Goal: Transaction & Acquisition: Book appointment/travel/reservation

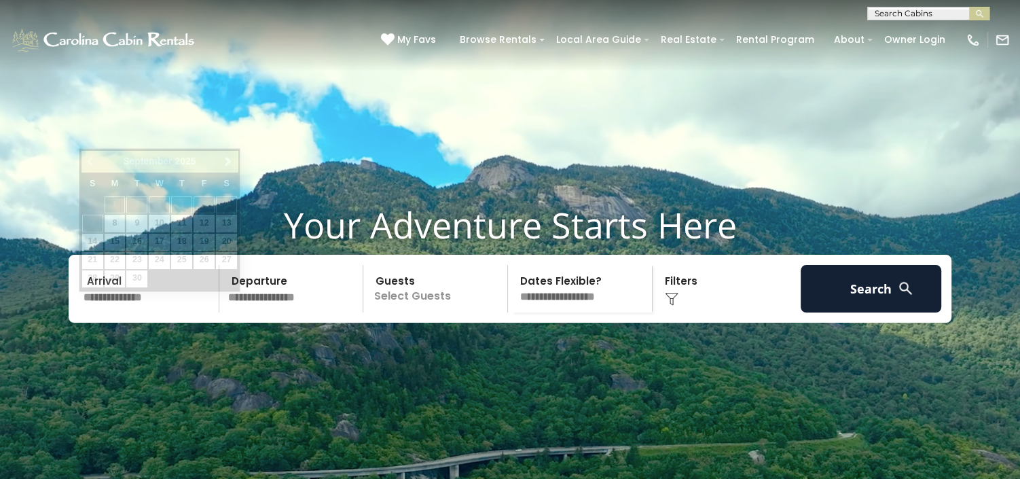
click at [96, 312] on input "text" at bounding box center [149, 289] width 141 height 48
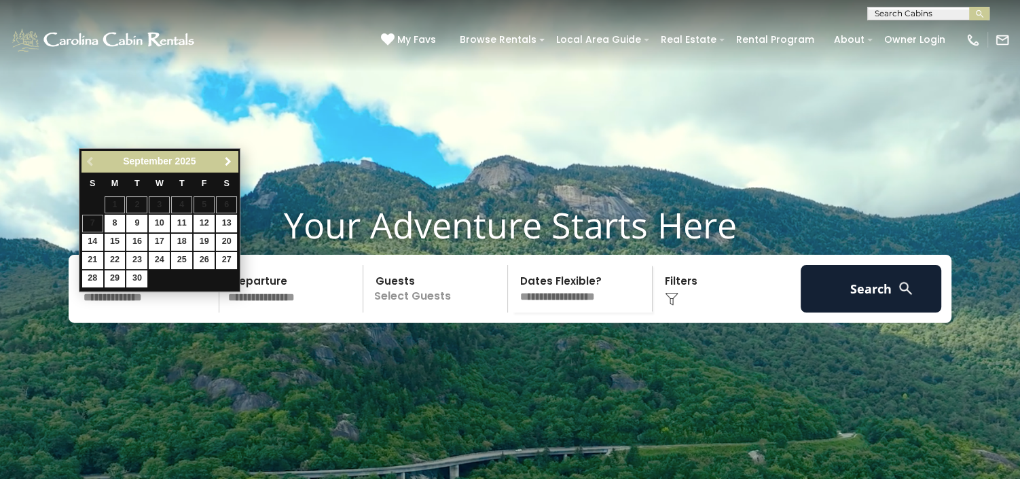
click at [230, 159] on span "Next" at bounding box center [227, 161] width 11 height 11
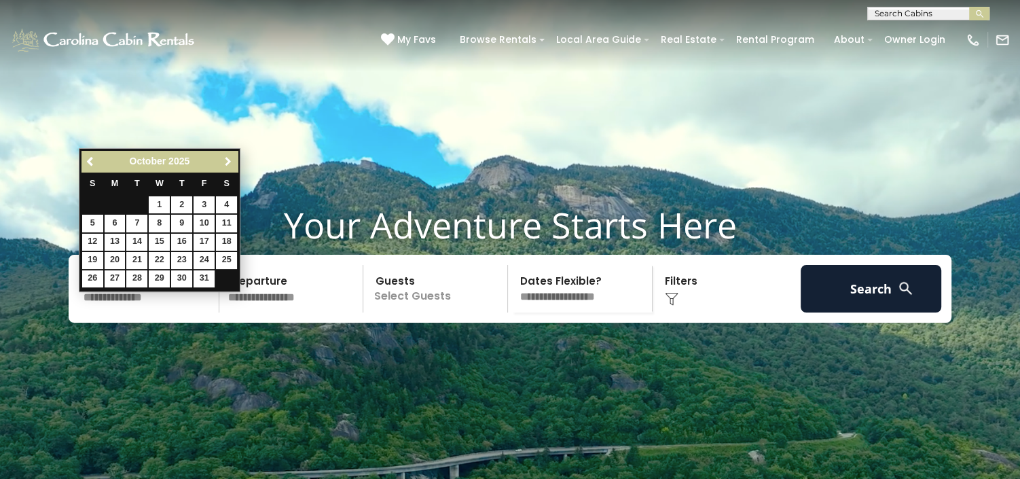
click at [230, 159] on span "Next" at bounding box center [227, 161] width 11 height 11
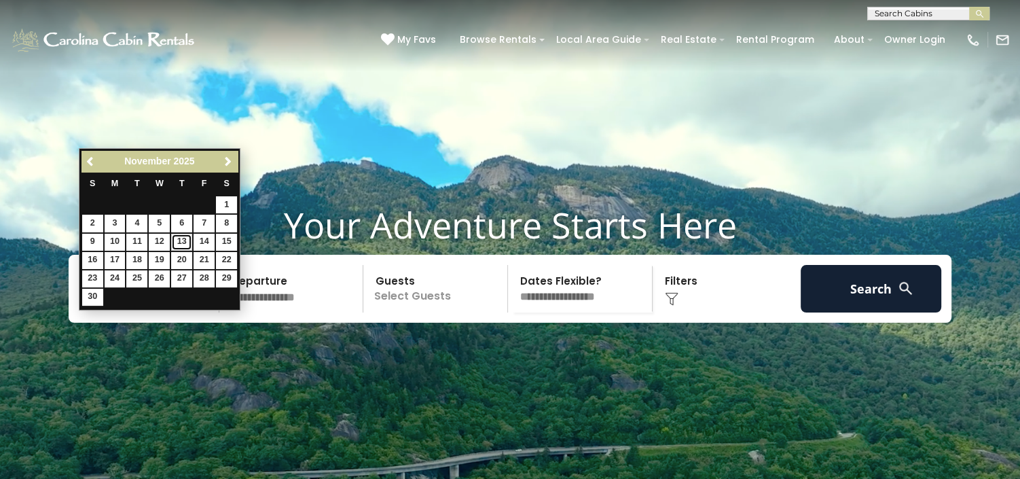
click at [180, 237] on link "13" at bounding box center [181, 242] width 21 height 17
type input "********"
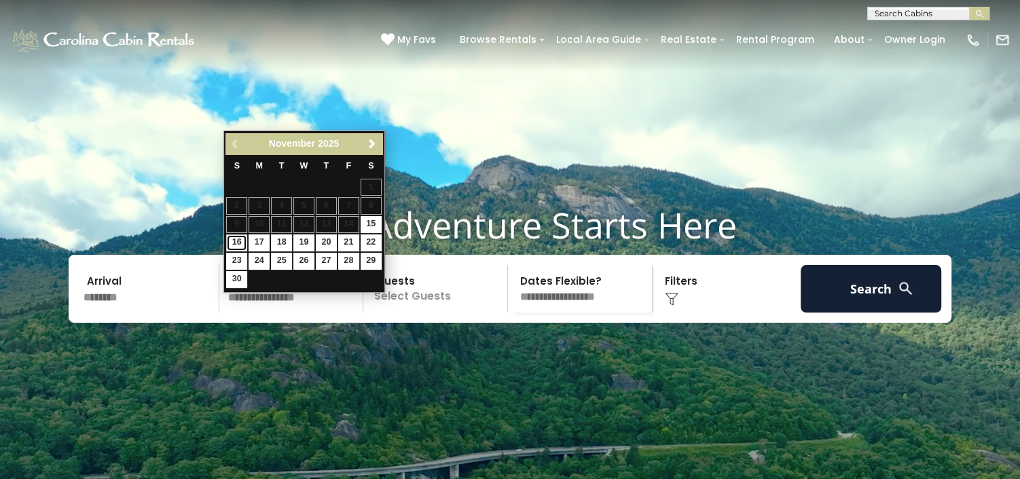
click at [234, 237] on link "16" at bounding box center [236, 242] width 21 height 17
type input "********"
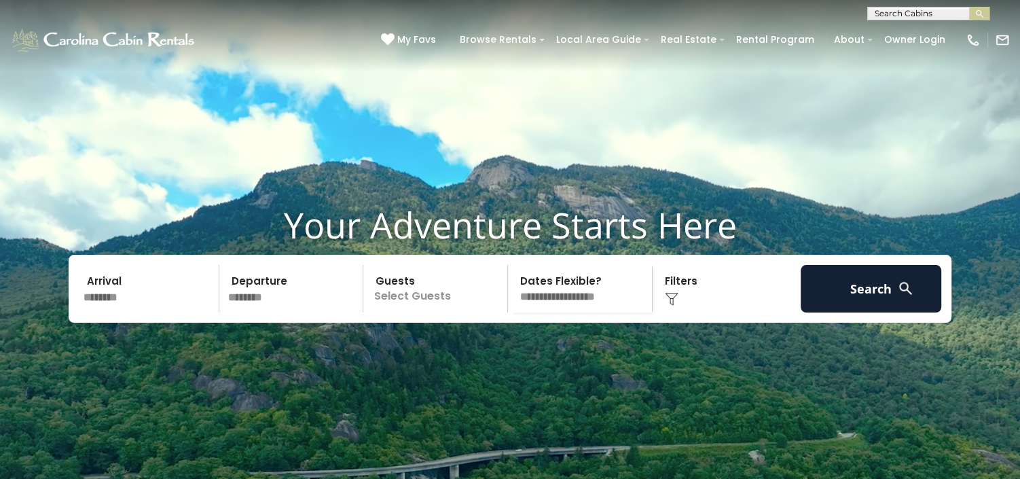
click at [409, 312] on p "Select Guests" at bounding box center [437, 289] width 140 height 48
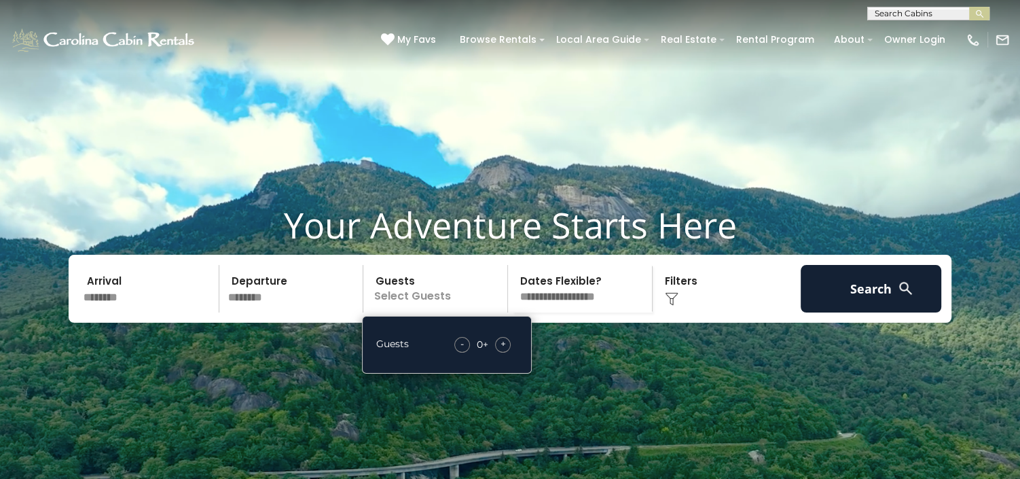
click at [502, 350] on span "+" at bounding box center [502, 344] width 5 height 14
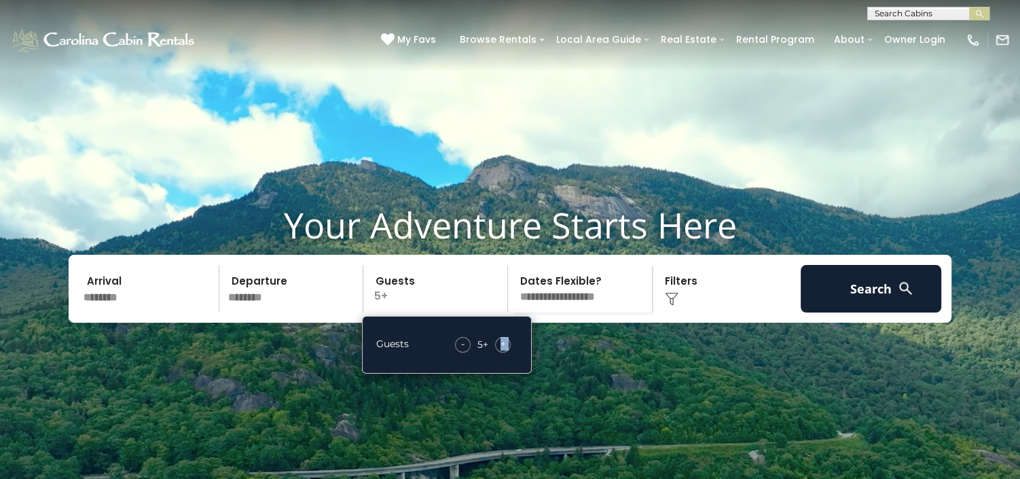
click at [502, 350] on span "+" at bounding box center [502, 344] width 5 height 14
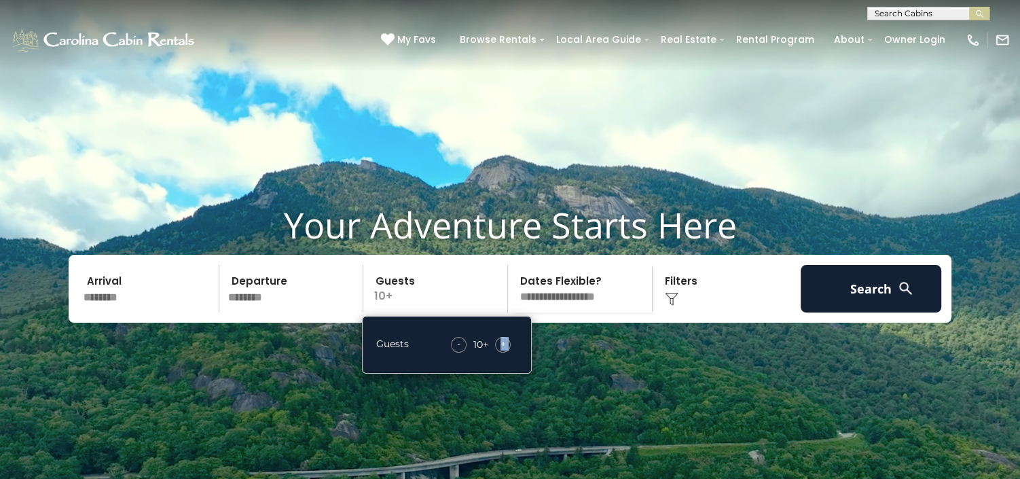
click at [502, 350] on span "+" at bounding box center [502, 344] width 5 height 14
click at [670, 306] on img at bounding box center [672, 299] width 14 height 14
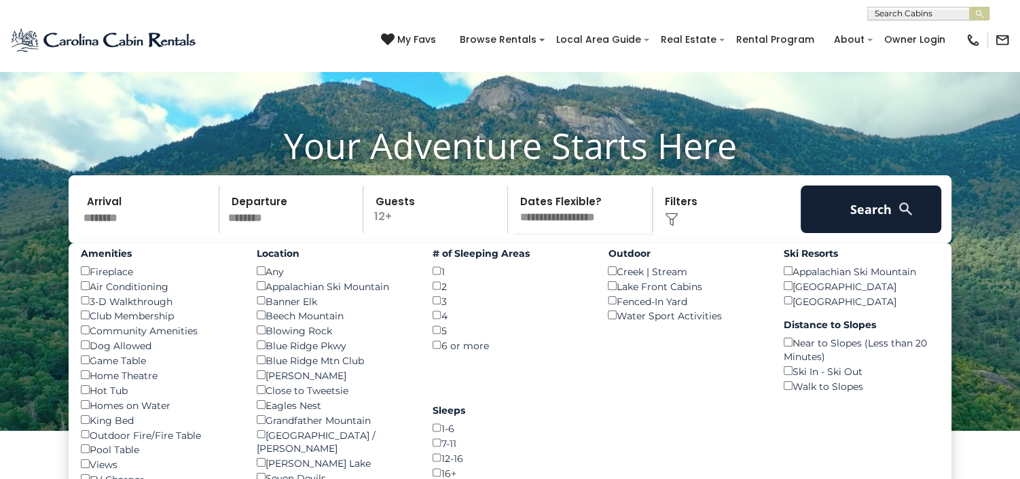
scroll to position [170, 0]
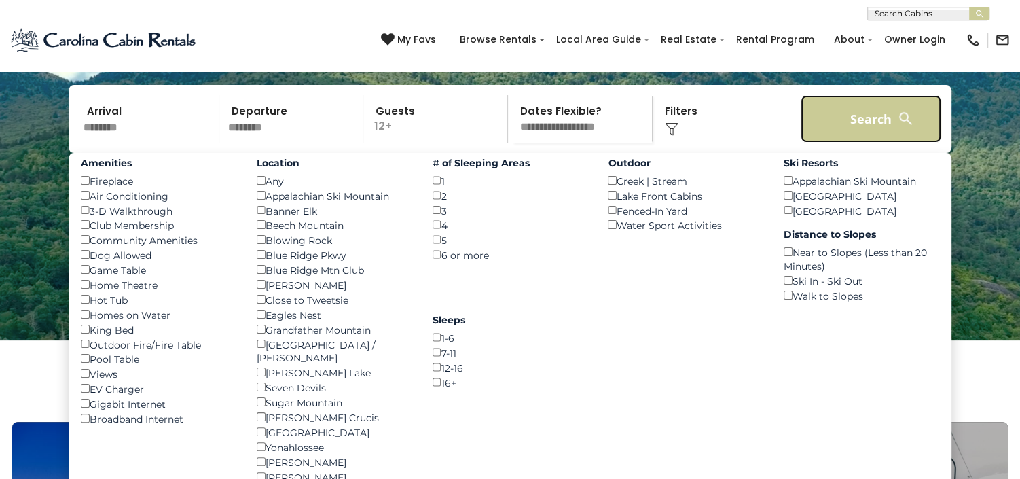
click at [842, 143] on button "Search" at bounding box center [871, 119] width 141 height 48
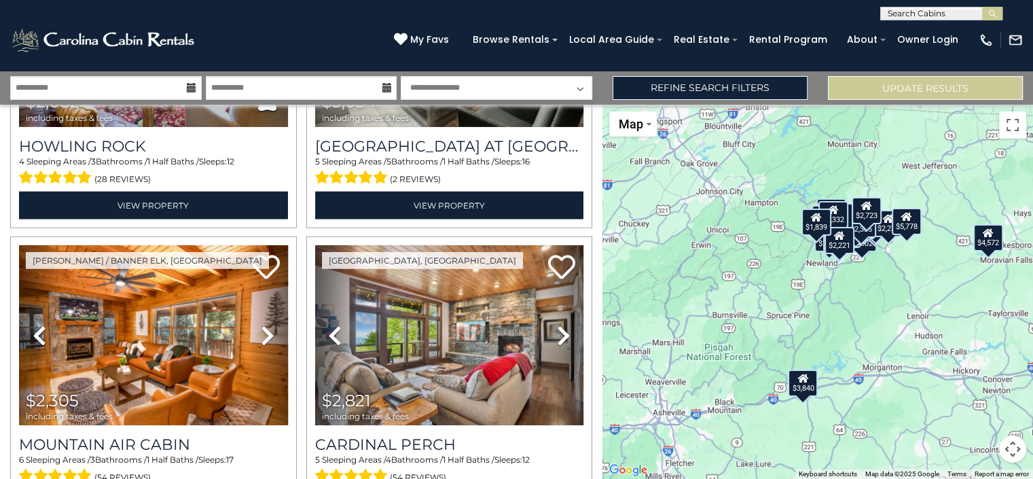
scroll to position [4174, 0]
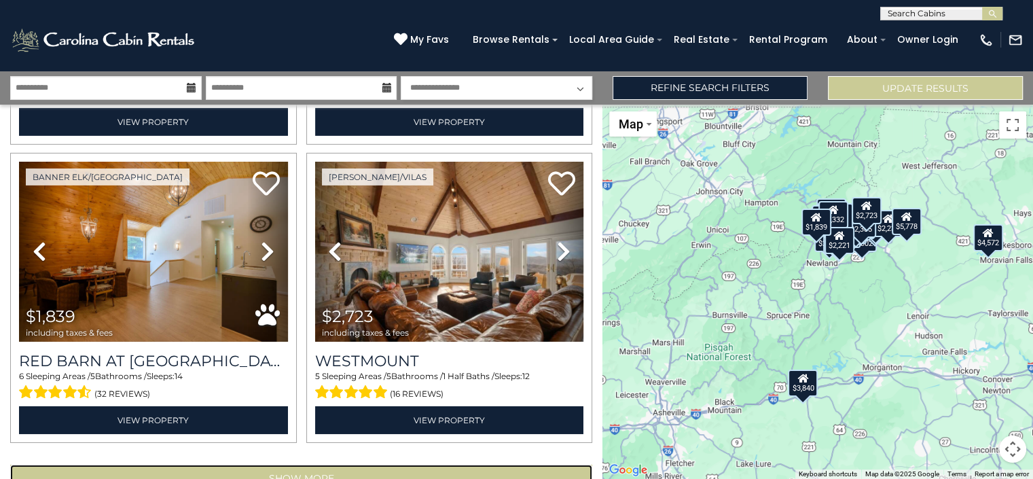
click at [244, 465] on button "Show More" at bounding box center [301, 478] width 582 height 27
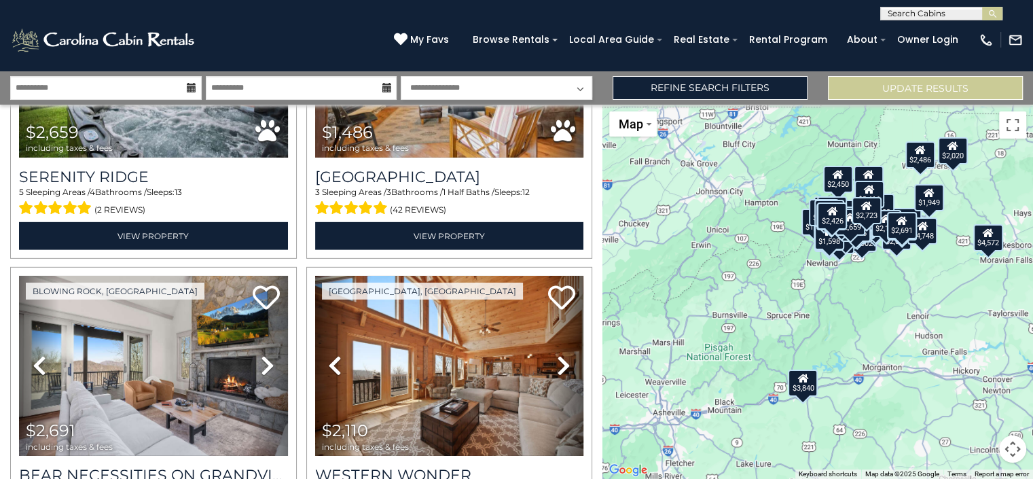
scroll to position [8603, 0]
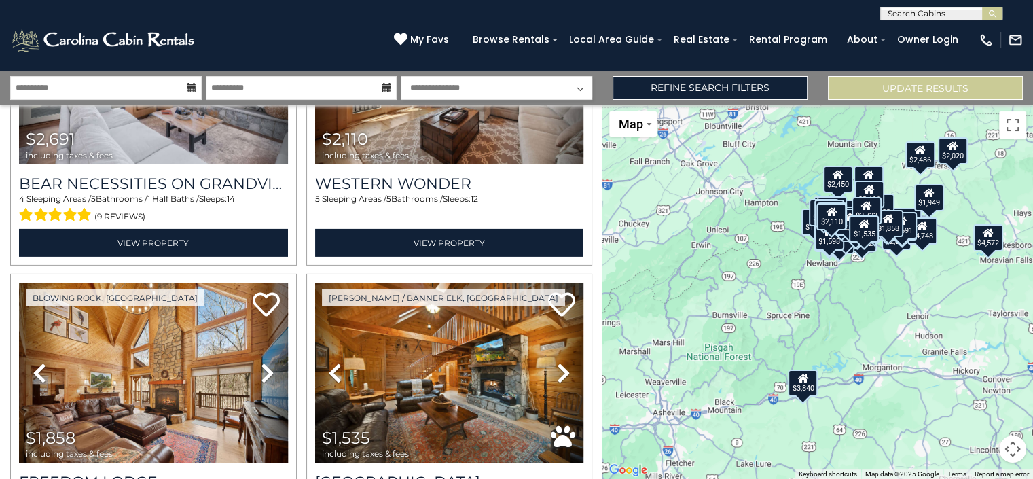
scroll to position [8871, 0]
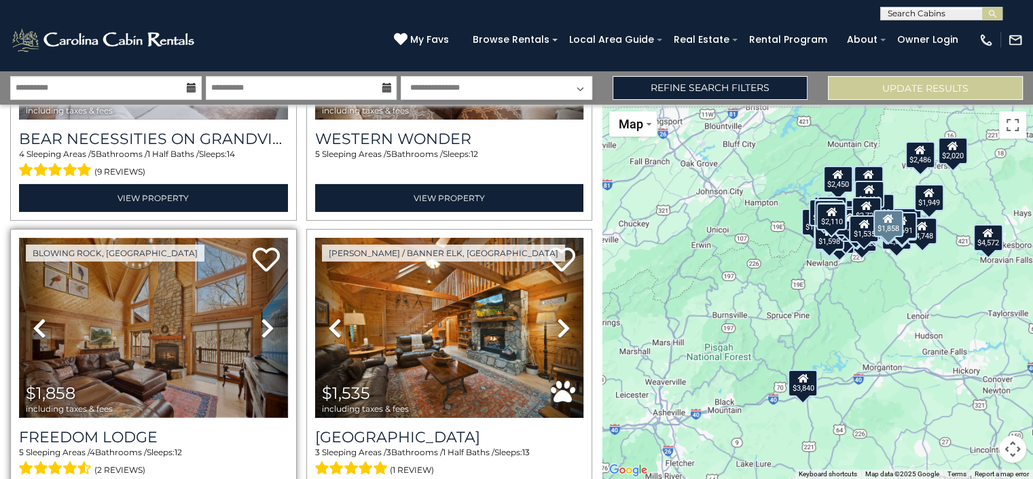
click at [139, 239] on img at bounding box center [153, 328] width 269 height 180
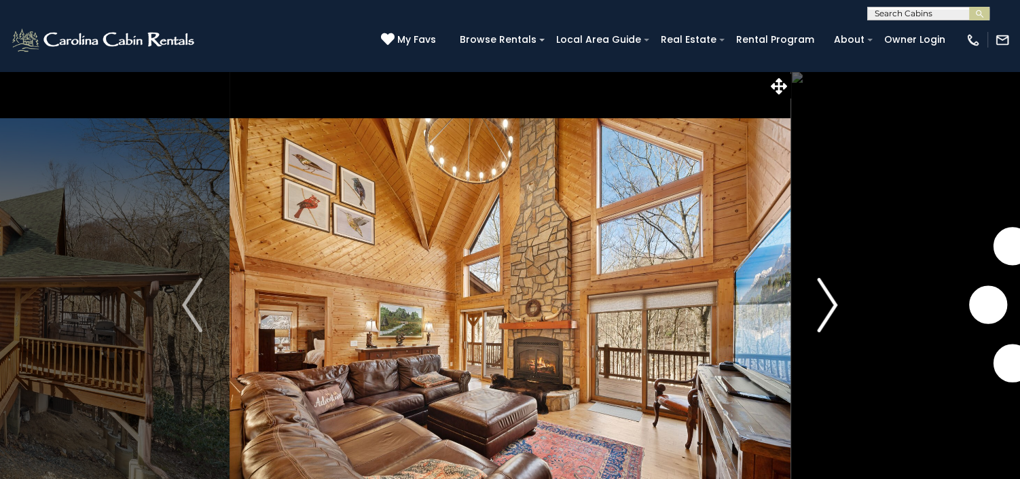
click at [826, 297] on img "Next" at bounding box center [828, 305] width 20 height 54
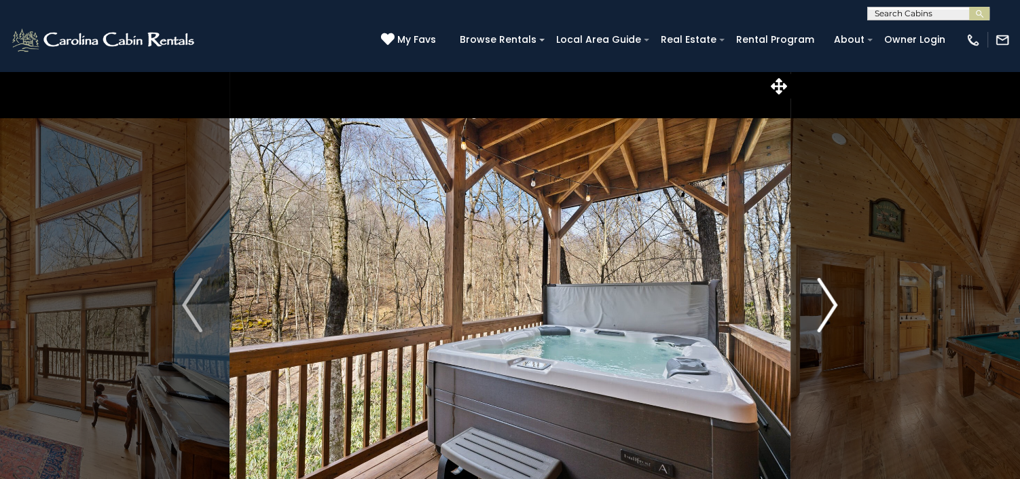
click at [826, 297] on img "Next" at bounding box center [828, 305] width 20 height 54
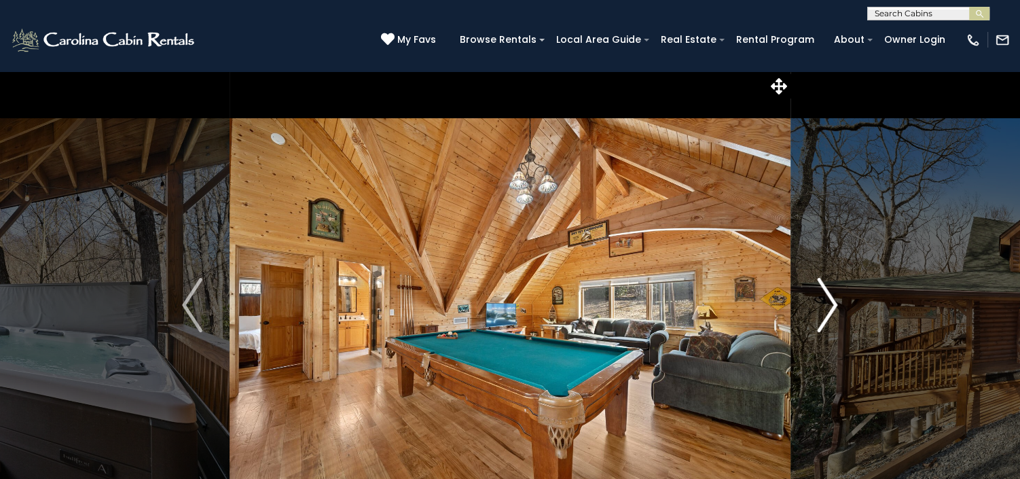
click at [826, 297] on img "Next" at bounding box center [828, 305] width 20 height 54
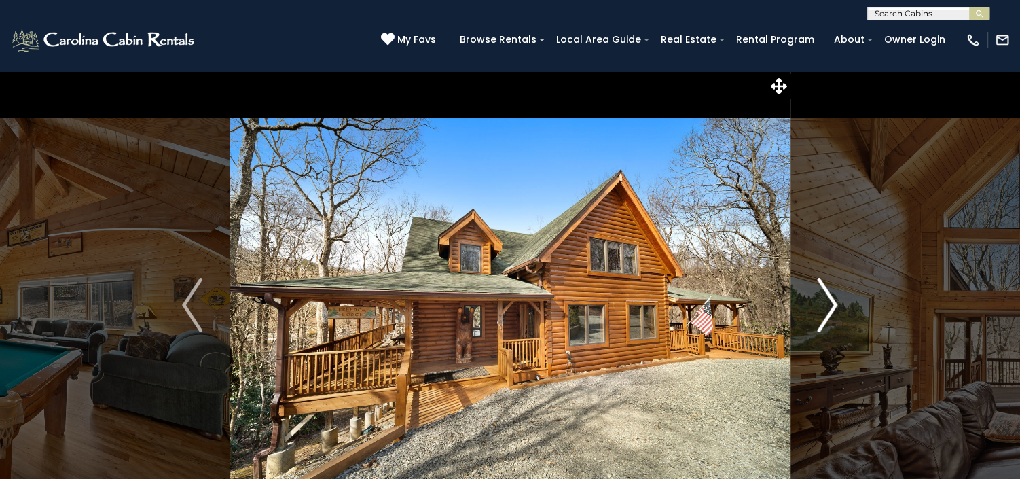
click at [826, 297] on img "Next" at bounding box center [828, 305] width 20 height 54
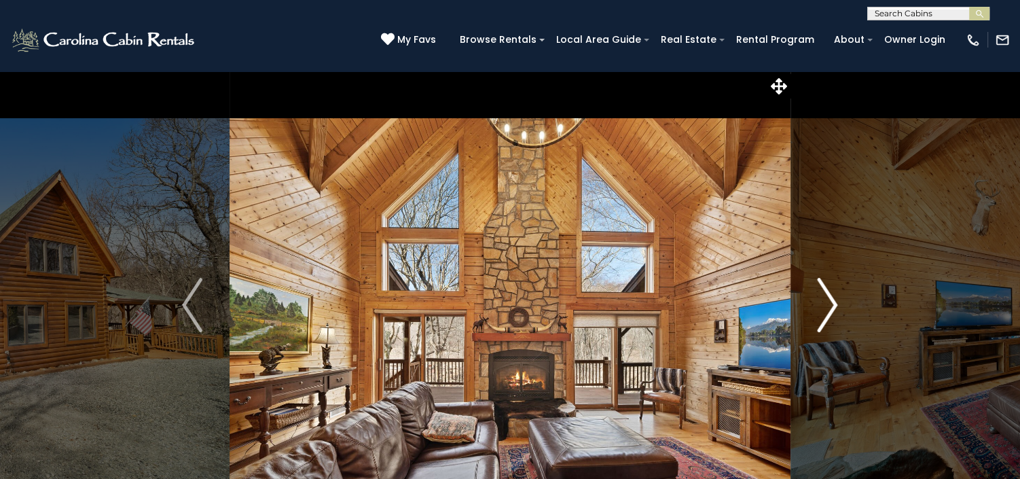
click at [826, 297] on img "Next" at bounding box center [828, 305] width 20 height 54
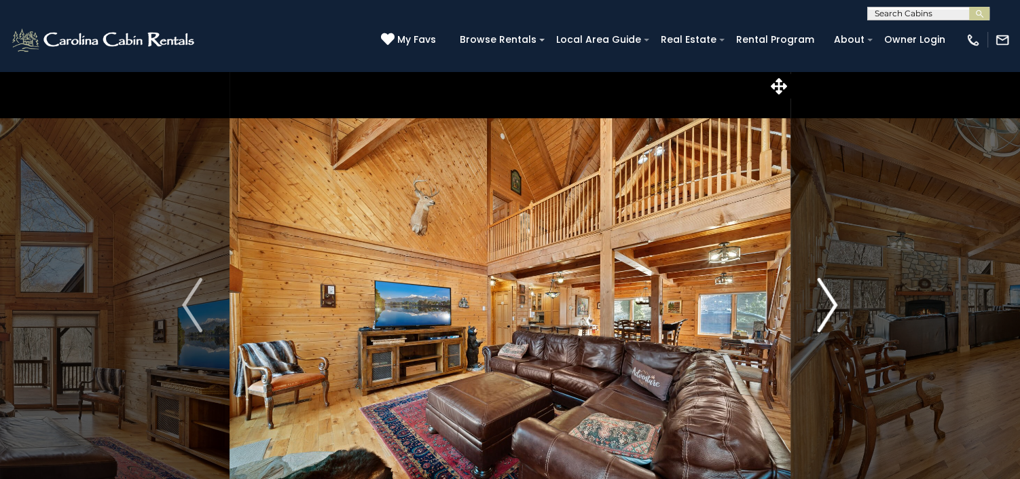
click at [826, 297] on img "Next" at bounding box center [828, 305] width 20 height 54
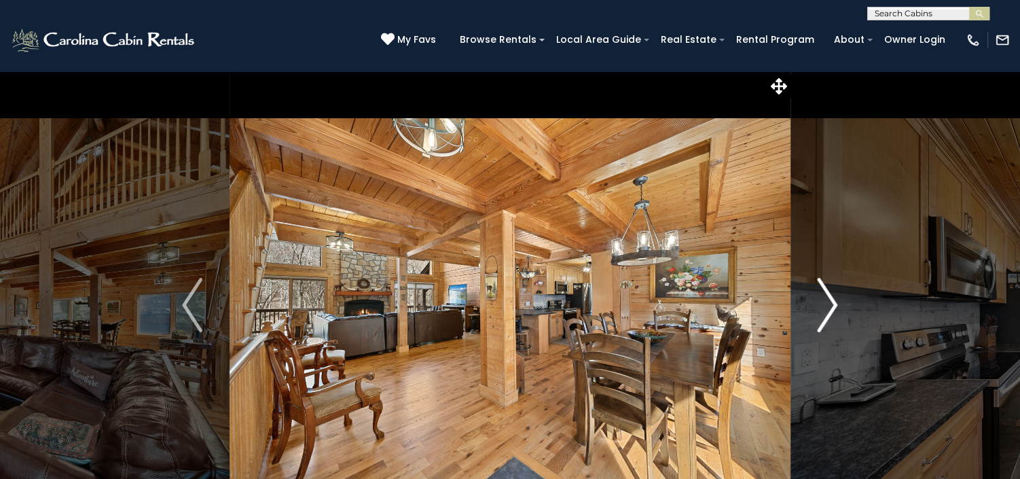
click at [826, 297] on img "Next" at bounding box center [828, 305] width 20 height 54
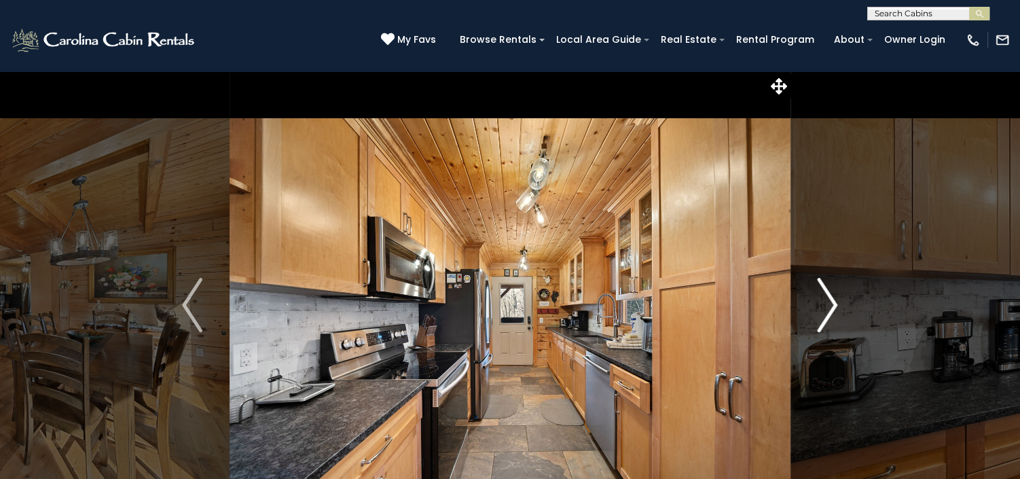
click at [826, 297] on img "Next" at bounding box center [828, 305] width 20 height 54
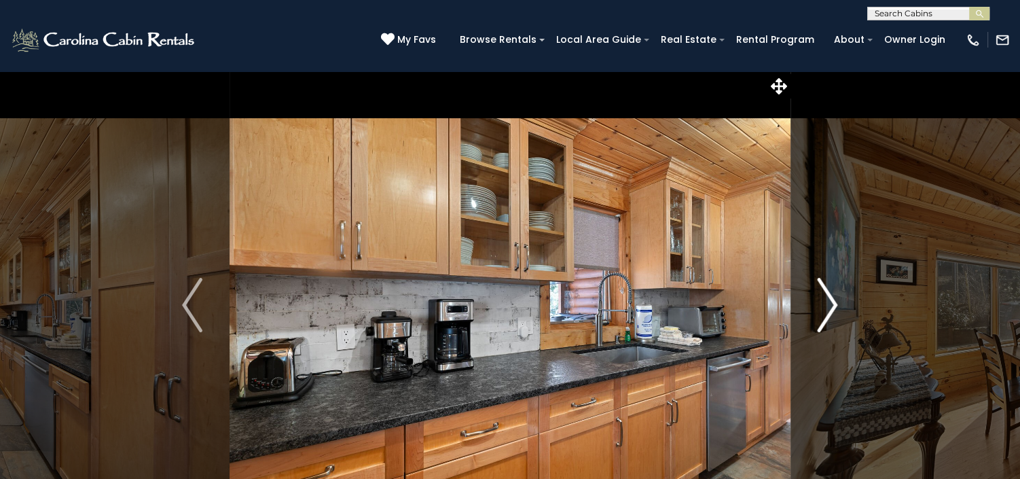
click at [826, 297] on img "Next" at bounding box center [828, 305] width 20 height 54
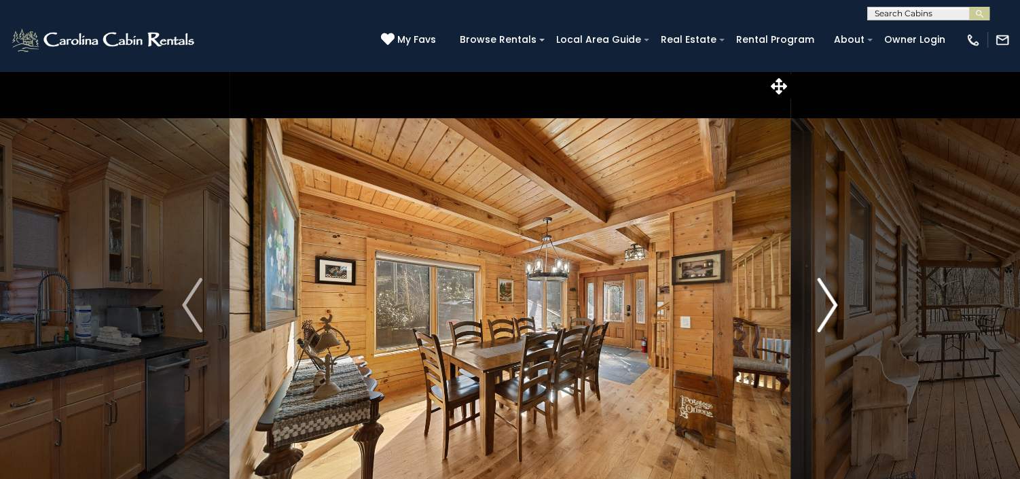
click at [826, 297] on img "Next" at bounding box center [828, 305] width 20 height 54
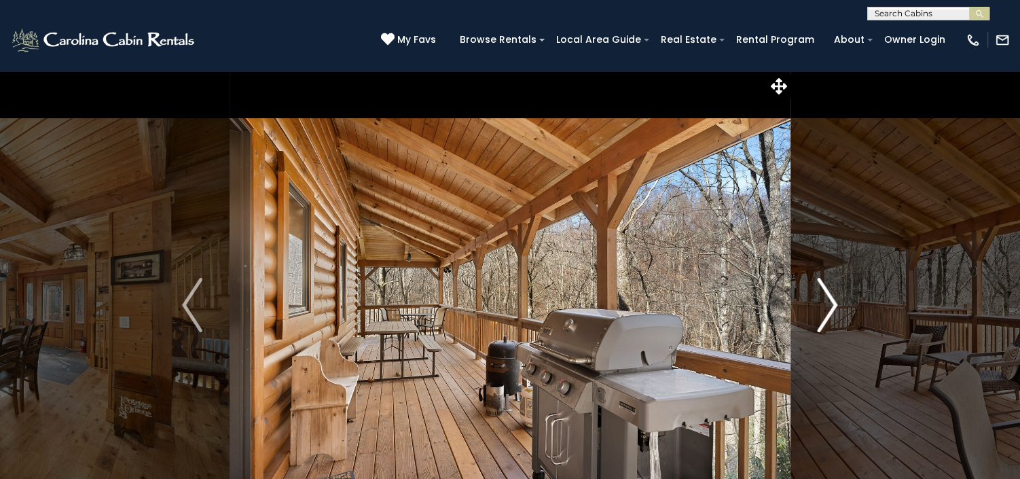
click at [826, 297] on img "Next" at bounding box center [828, 305] width 20 height 54
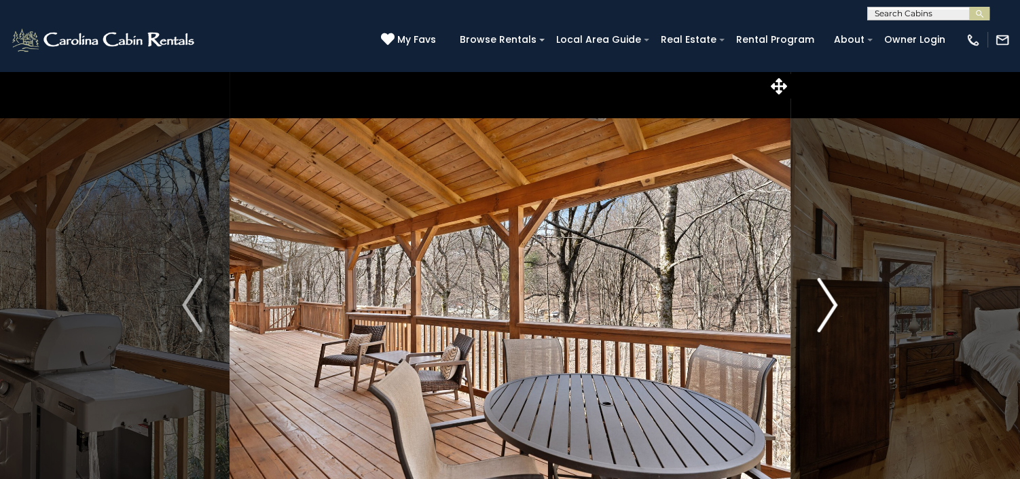
click at [826, 297] on img "Next" at bounding box center [828, 305] width 20 height 54
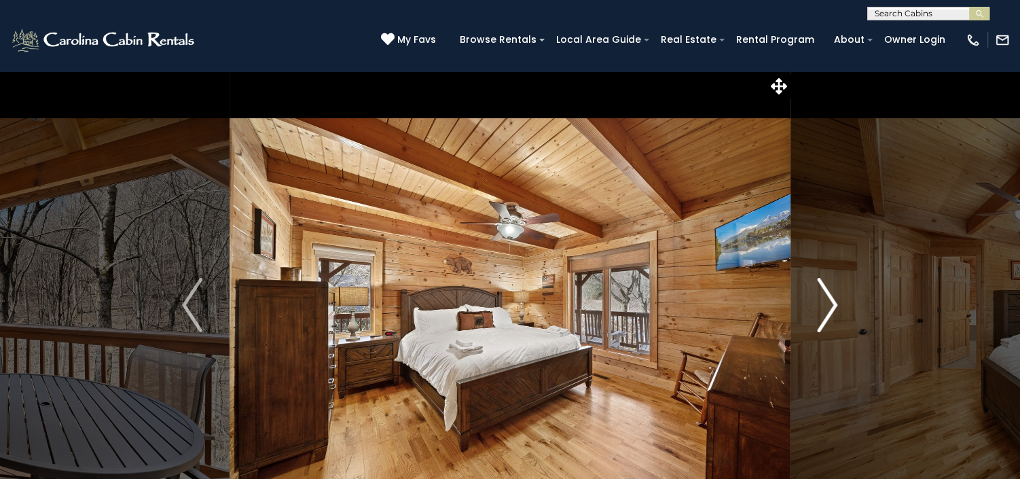
click at [826, 297] on img "Next" at bounding box center [828, 305] width 20 height 54
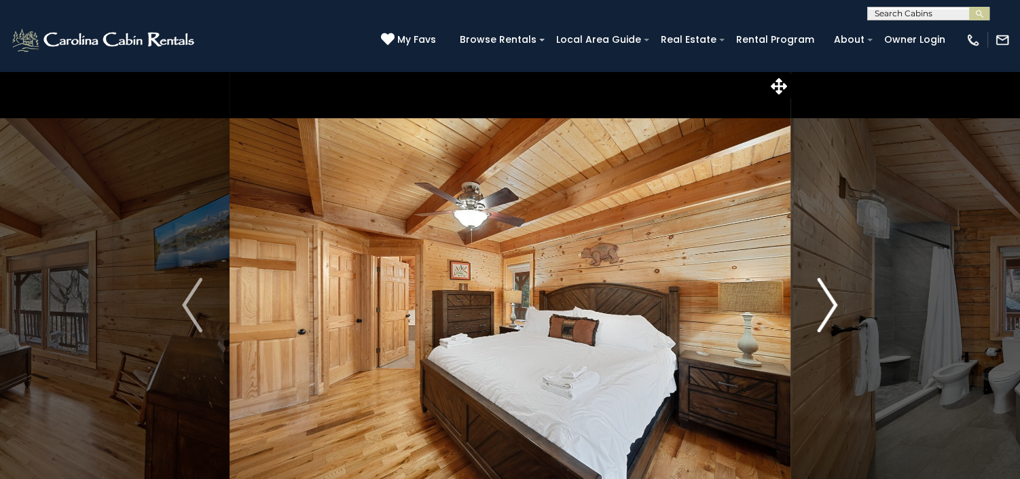
click at [826, 297] on img "Next" at bounding box center [828, 305] width 20 height 54
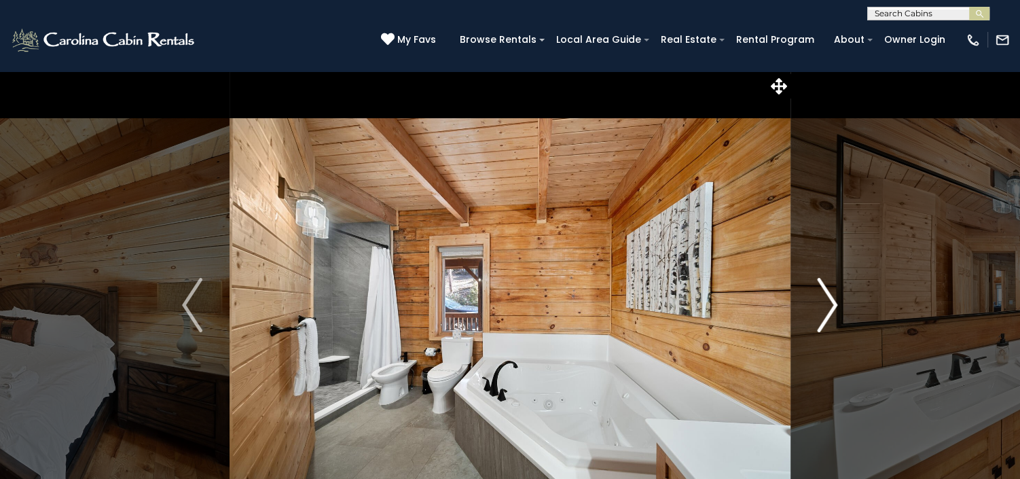
click at [826, 297] on img "Next" at bounding box center [828, 305] width 20 height 54
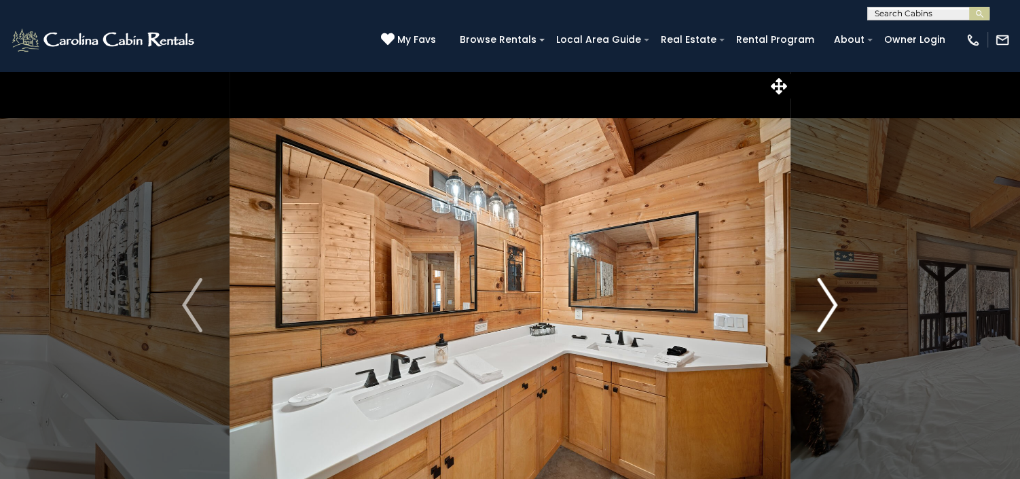
click at [826, 297] on img "Next" at bounding box center [828, 305] width 20 height 54
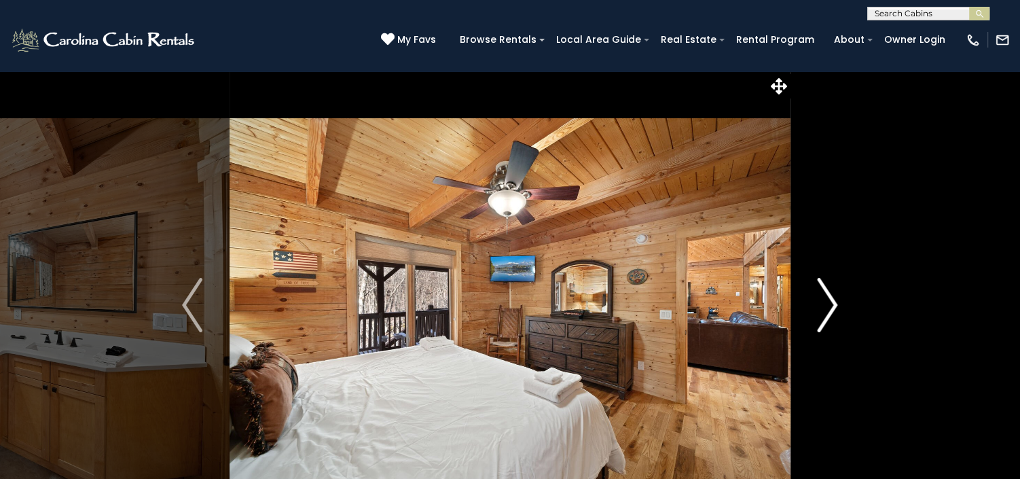
click at [826, 297] on img "Next" at bounding box center [828, 305] width 20 height 54
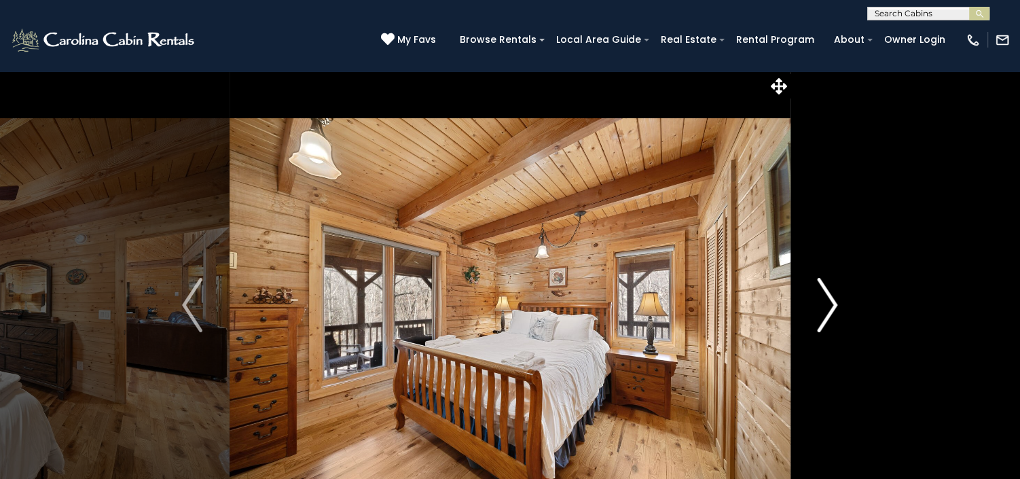
click at [826, 297] on img "Next" at bounding box center [828, 305] width 20 height 54
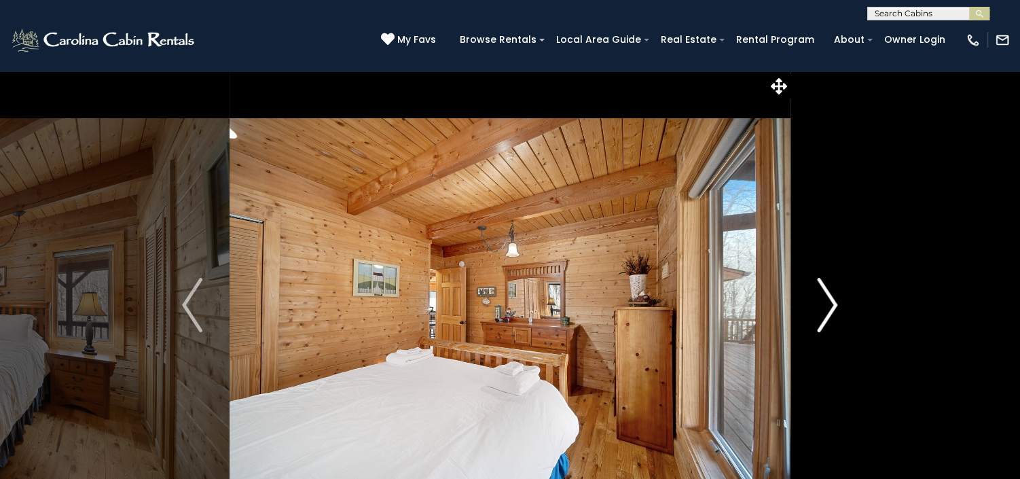
click at [826, 297] on img "Next" at bounding box center [828, 305] width 20 height 54
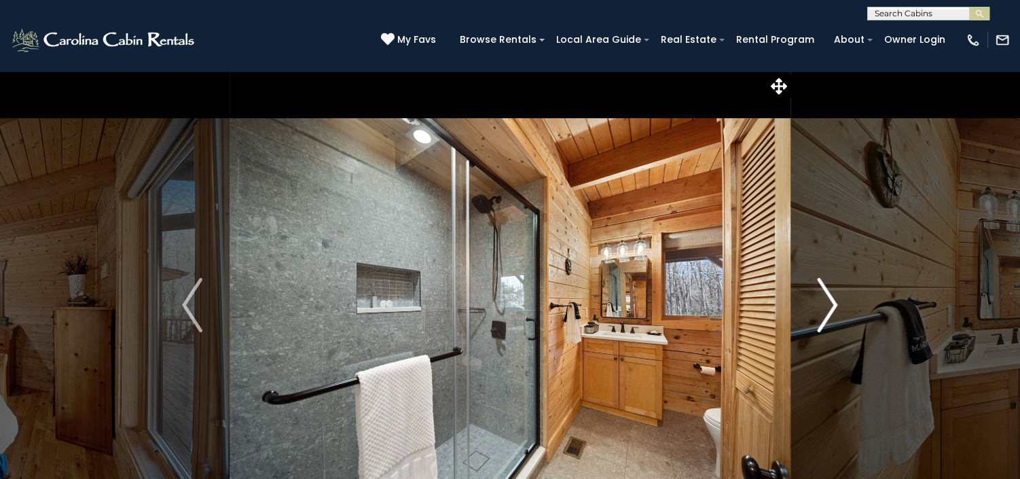
click at [826, 297] on img "Next" at bounding box center [828, 305] width 20 height 54
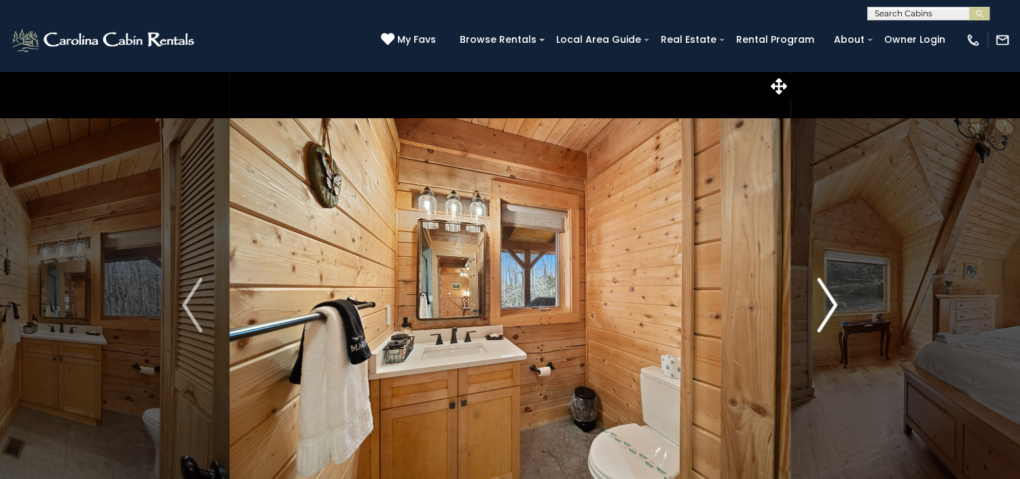
click at [826, 297] on img "Next" at bounding box center [828, 305] width 20 height 54
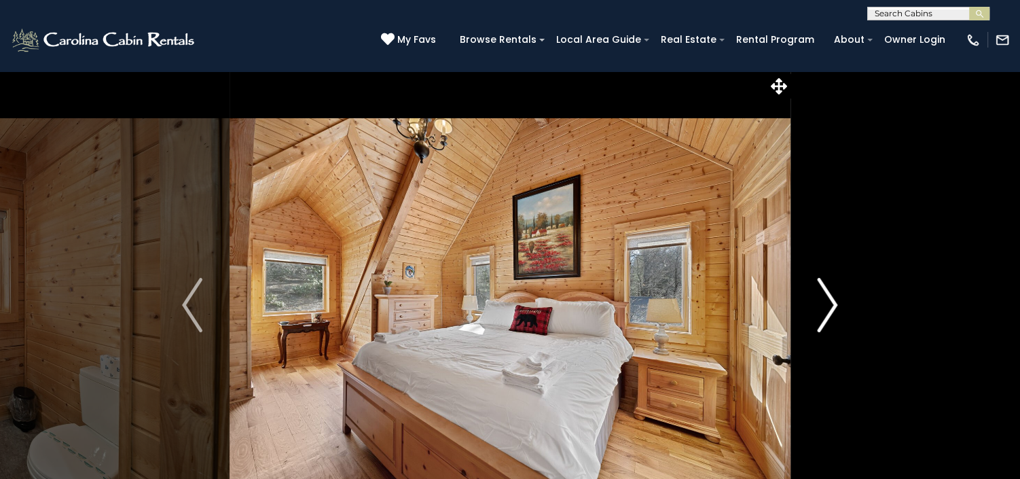
click at [826, 297] on img "Next" at bounding box center [828, 305] width 20 height 54
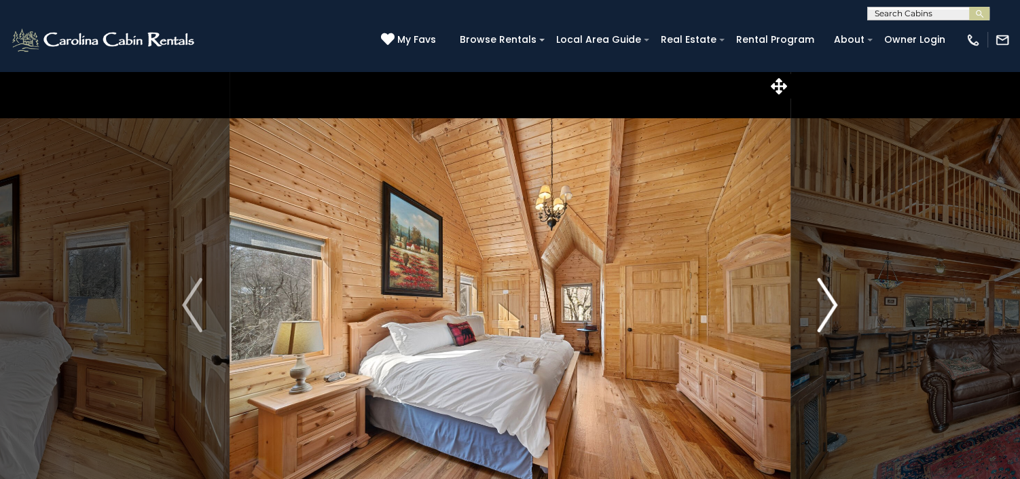
click at [826, 297] on img "Next" at bounding box center [828, 305] width 20 height 54
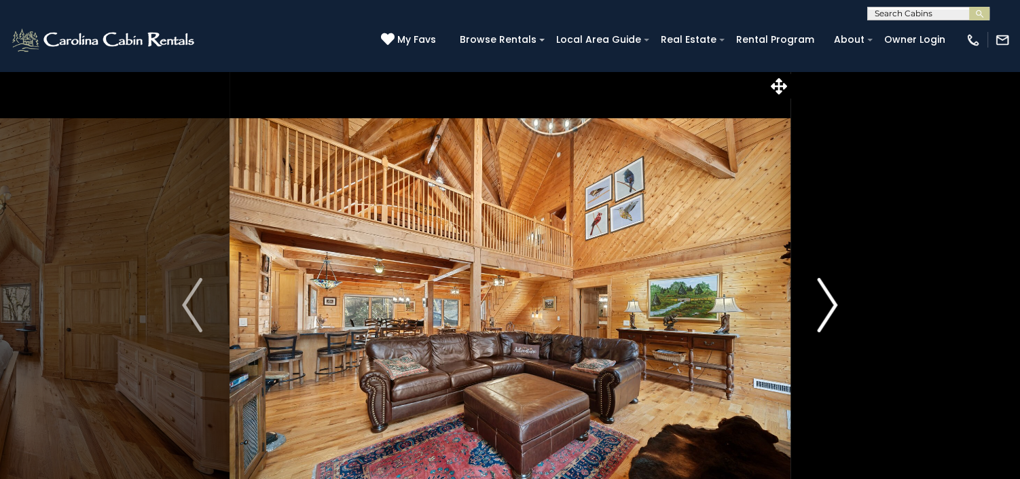
click at [826, 297] on img "Next" at bounding box center [828, 305] width 20 height 54
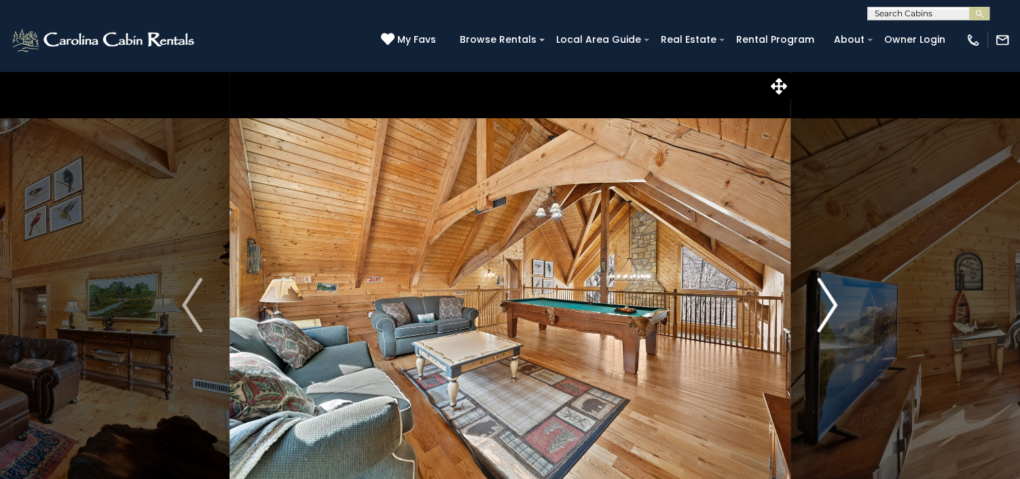
click at [826, 297] on img "Next" at bounding box center [828, 305] width 20 height 54
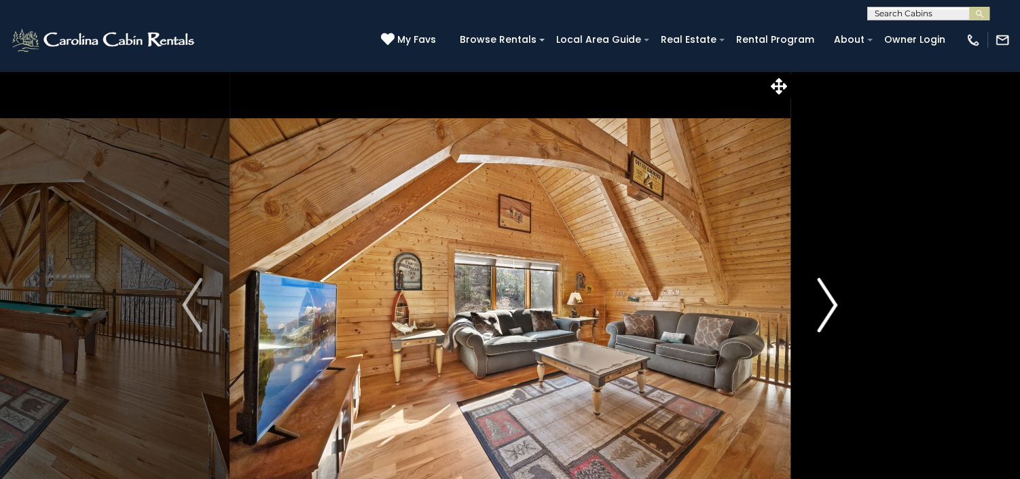
click at [826, 297] on img "Next" at bounding box center [828, 305] width 20 height 54
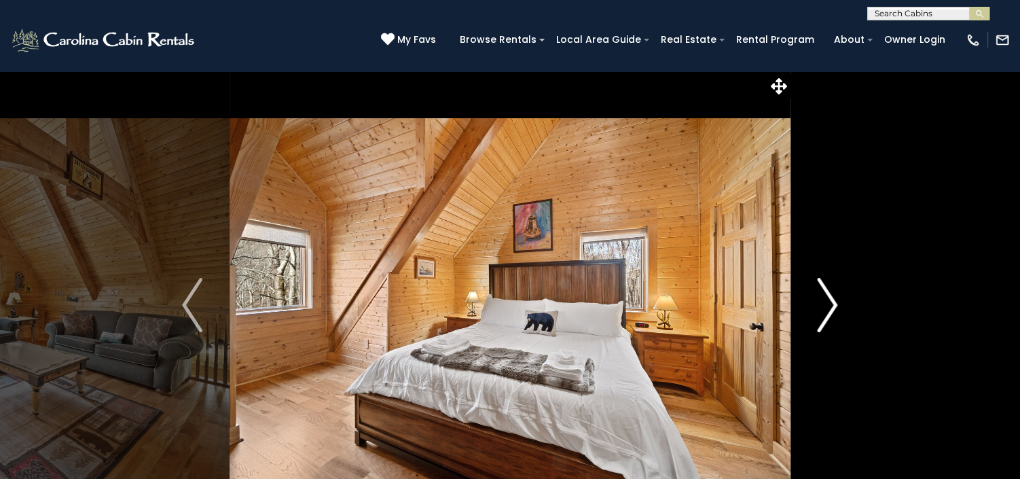
click at [826, 297] on img "Next" at bounding box center [828, 305] width 20 height 54
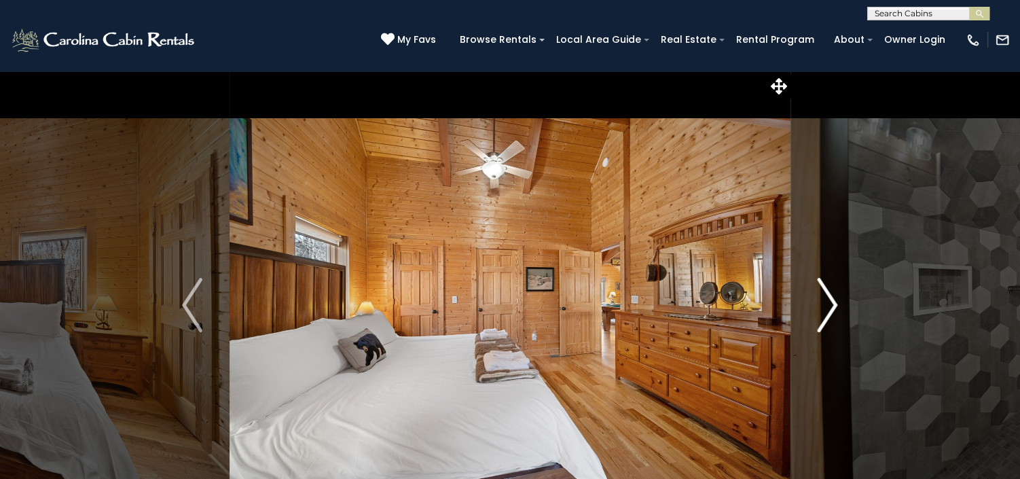
click at [826, 297] on img "Next" at bounding box center [828, 305] width 20 height 54
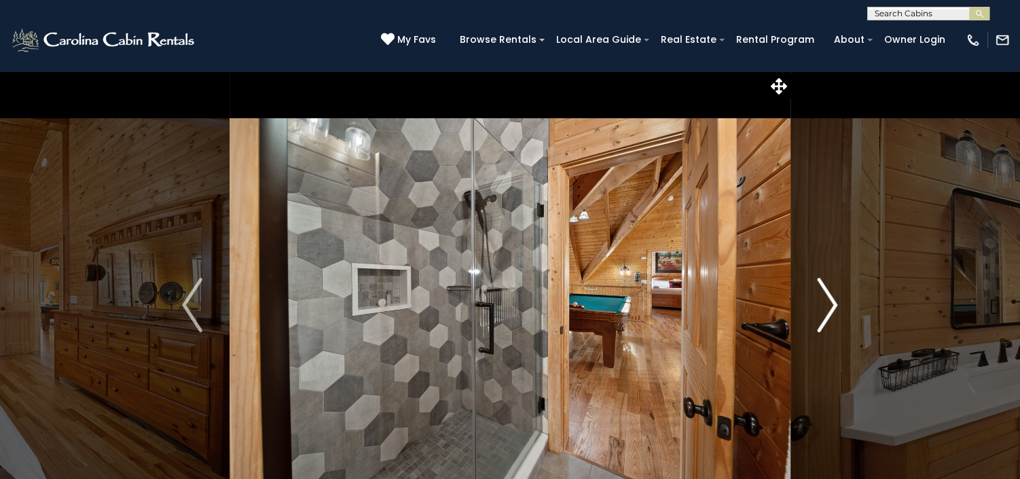
click at [826, 297] on img "Next" at bounding box center [828, 305] width 20 height 54
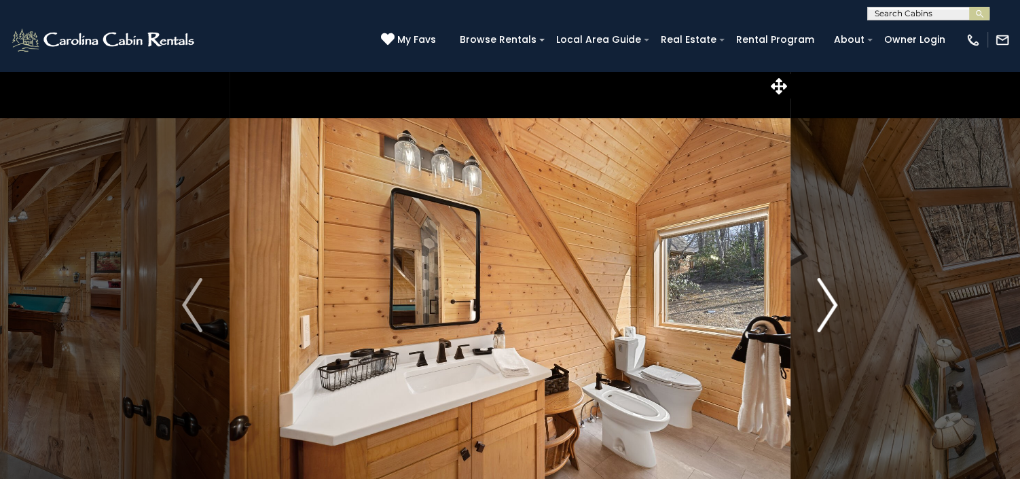
click at [826, 297] on img "Next" at bounding box center [828, 305] width 20 height 54
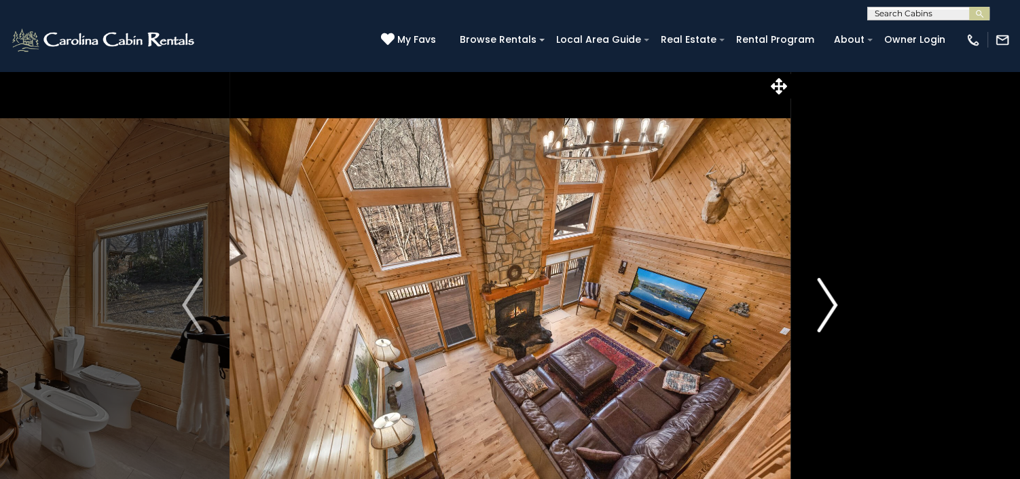
click at [826, 297] on img "Next" at bounding box center [828, 305] width 20 height 54
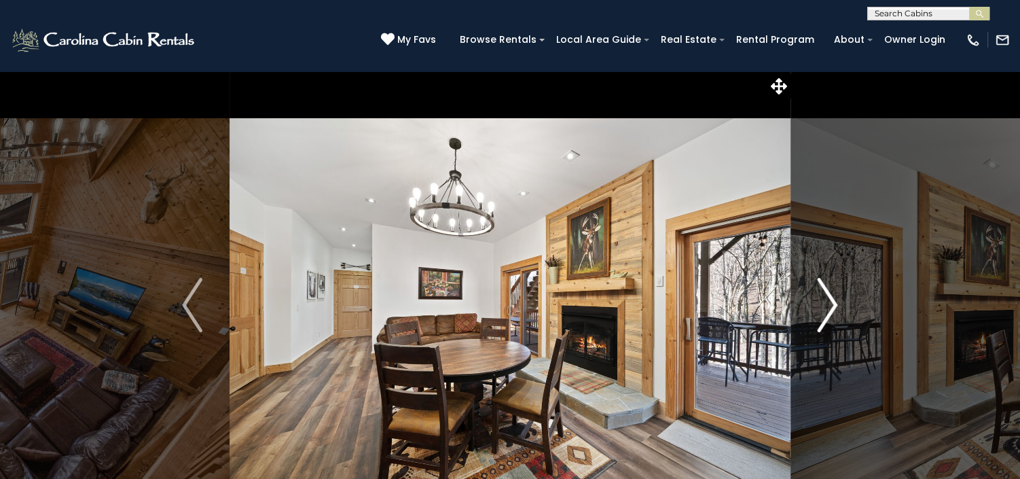
click at [826, 297] on img "Next" at bounding box center [828, 305] width 20 height 54
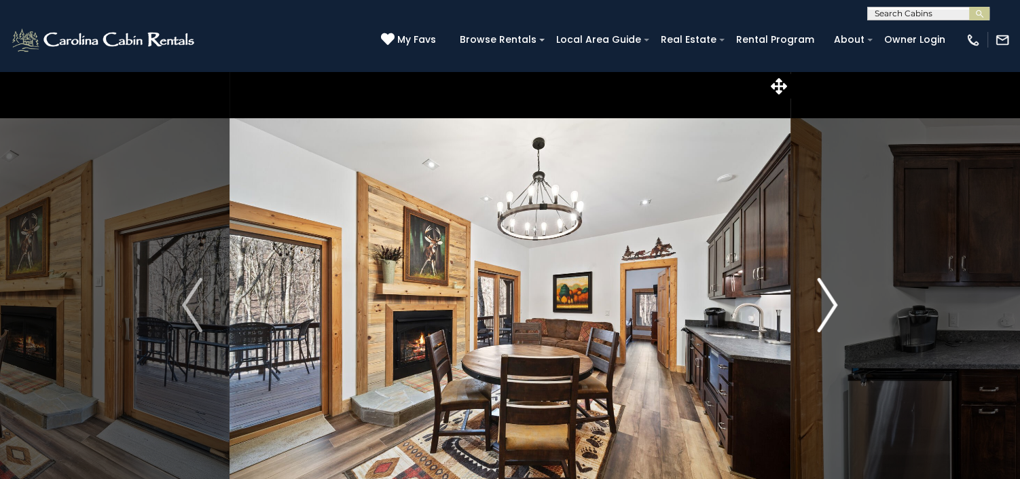
click at [826, 297] on img "Next" at bounding box center [828, 305] width 20 height 54
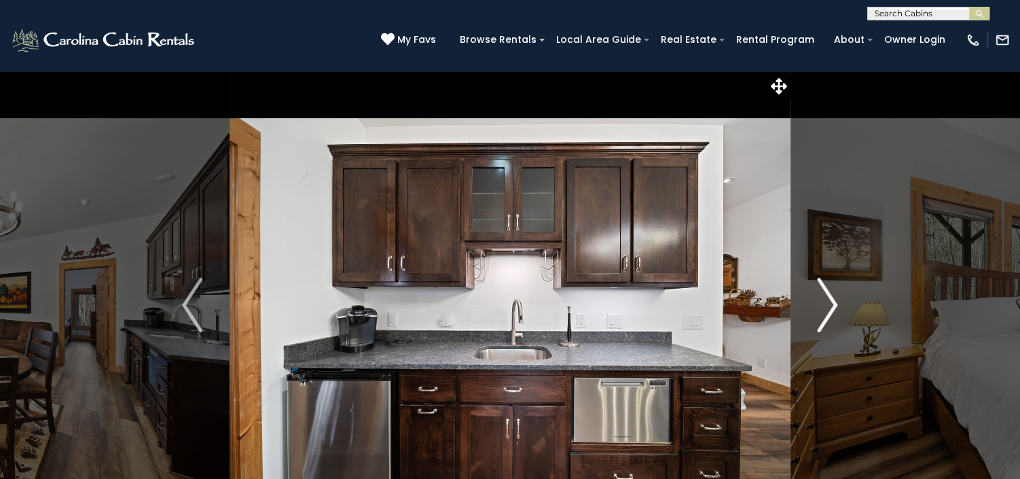
click at [826, 297] on img "Next" at bounding box center [828, 305] width 20 height 54
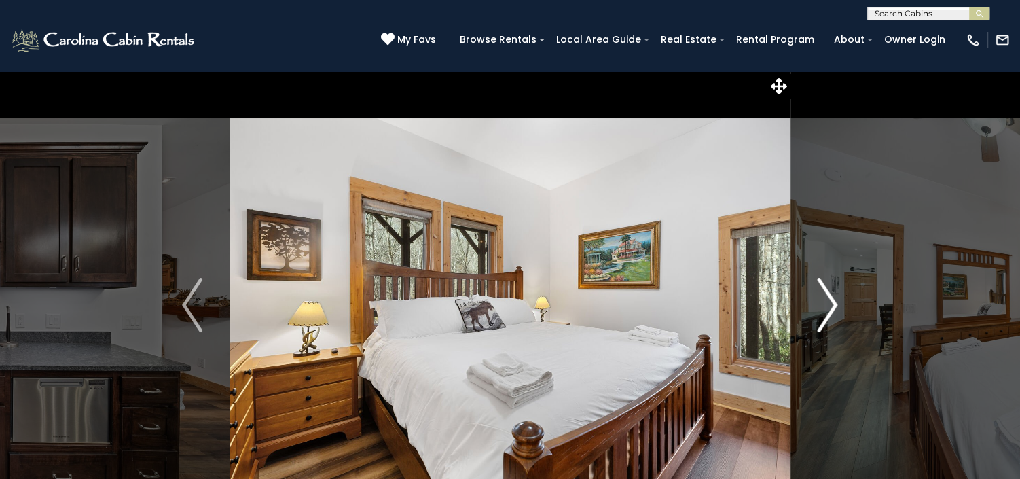
click at [826, 297] on img "Next" at bounding box center [828, 305] width 20 height 54
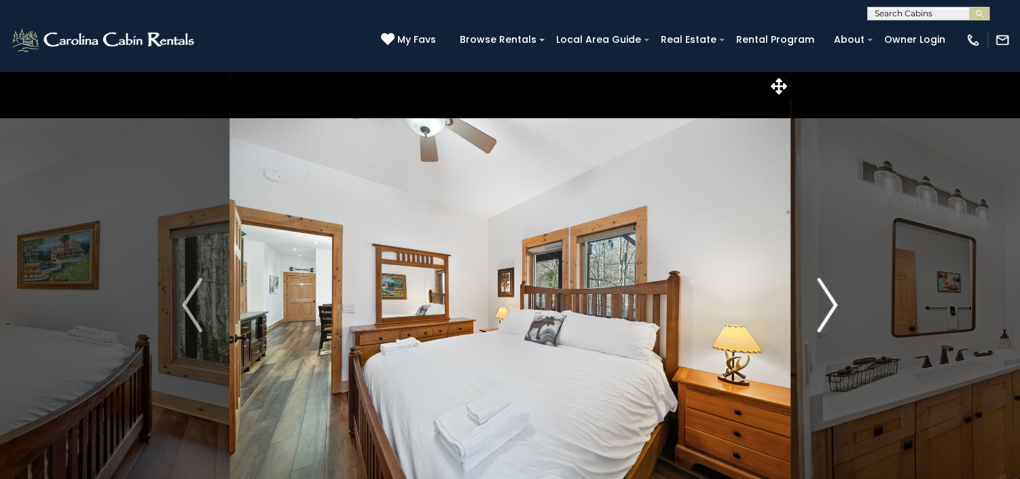
click at [826, 297] on img "Next" at bounding box center [828, 305] width 20 height 54
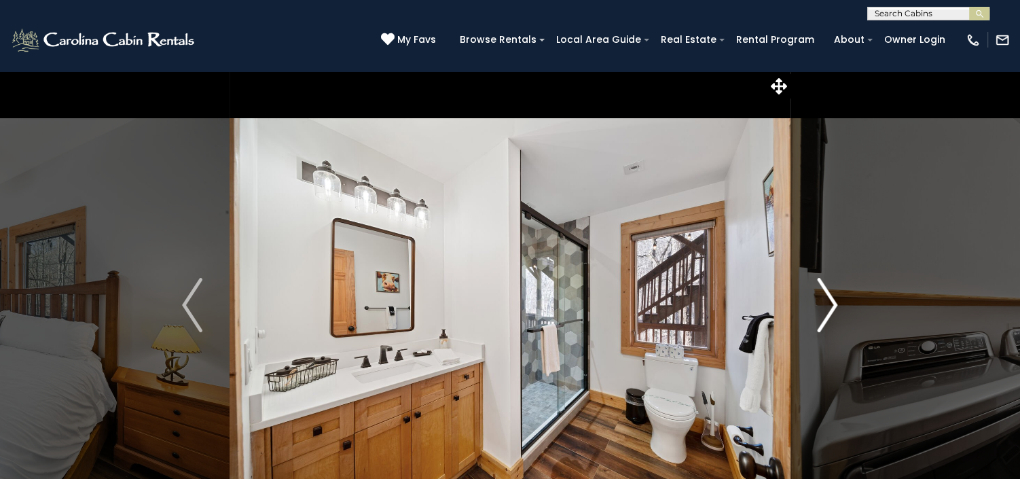
click at [826, 297] on img "Next" at bounding box center [828, 305] width 20 height 54
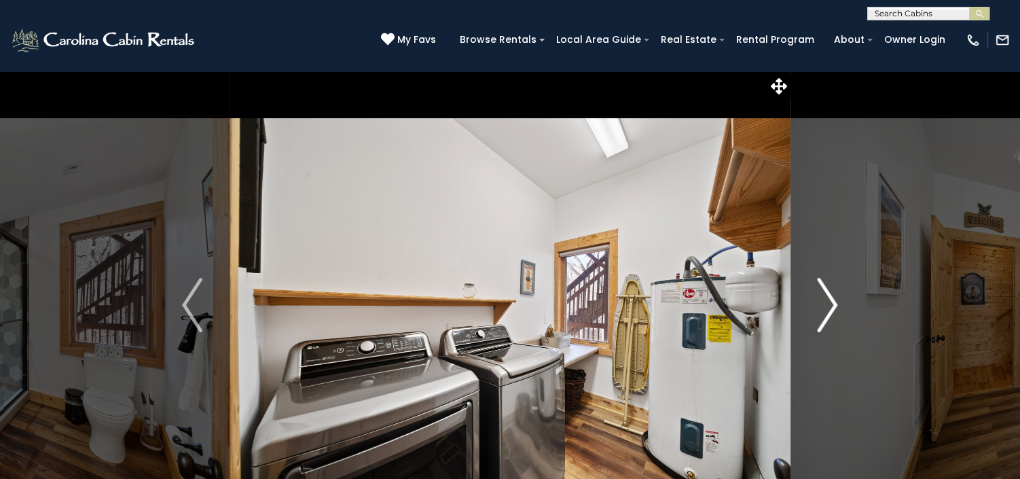
click at [826, 297] on img "Next" at bounding box center [828, 305] width 20 height 54
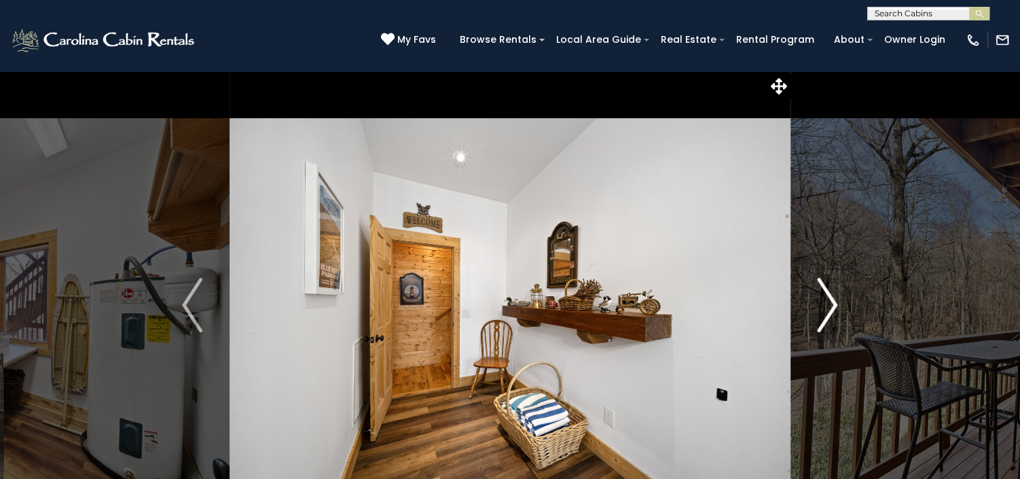
click at [826, 297] on img "Next" at bounding box center [828, 305] width 20 height 54
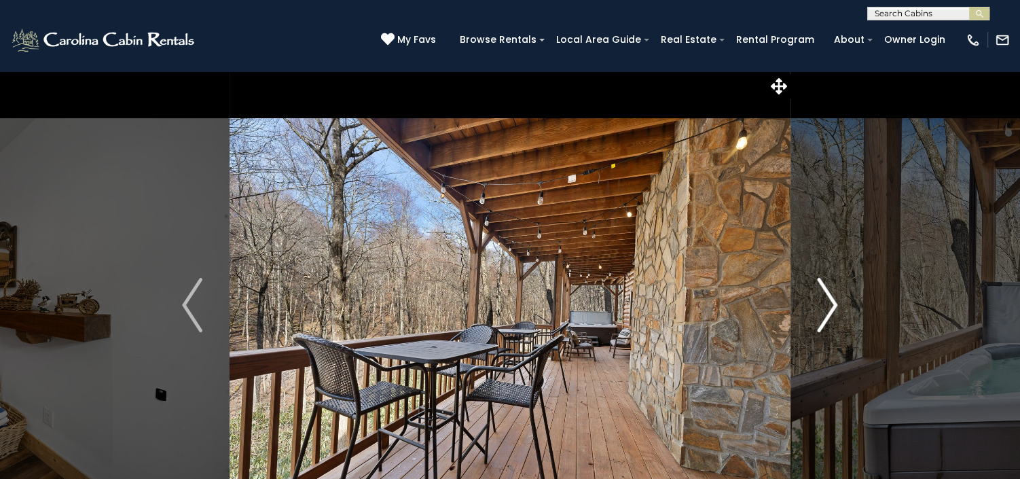
click at [826, 297] on img "Next" at bounding box center [828, 305] width 20 height 54
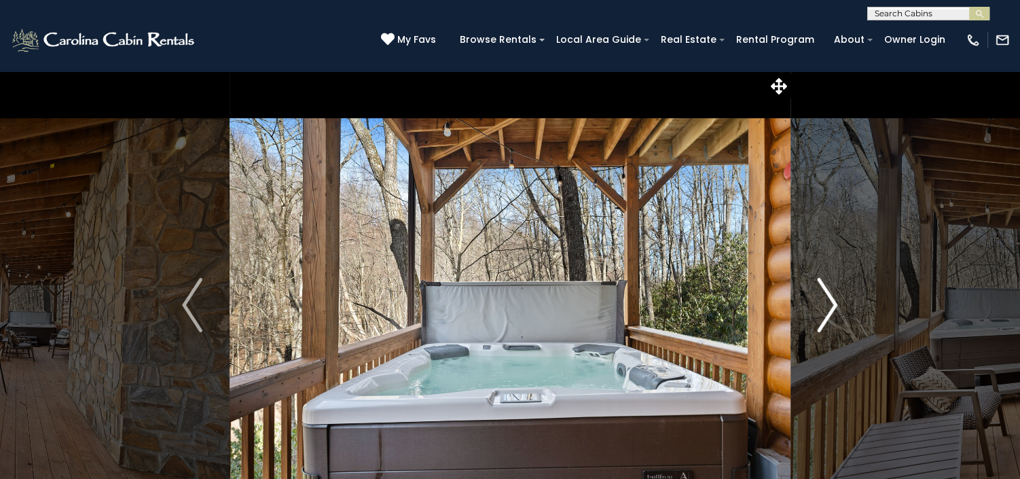
click at [826, 297] on img "Next" at bounding box center [828, 305] width 20 height 54
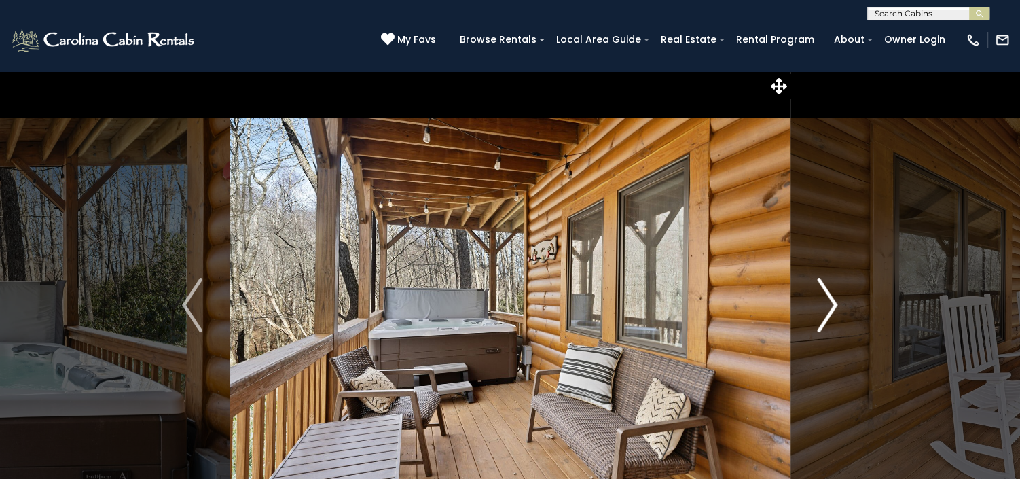
click at [826, 297] on img "Next" at bounding box center [828, 305] width 20 height 54
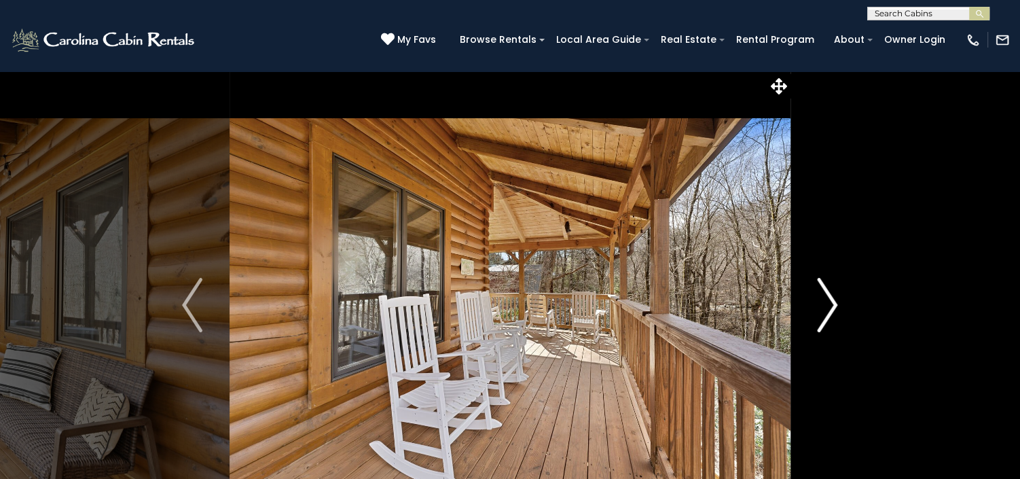
click at [826, 297] on img "Next" at bounding box center [828, 305] width 20 height 54
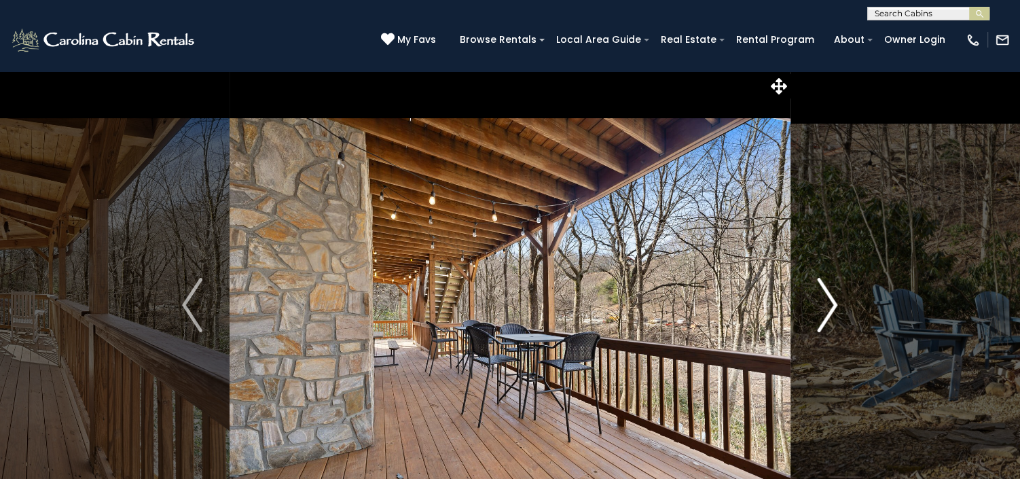
click at [826, 297] on img "Next" at bounding box center [828, 305] width 20 height 54
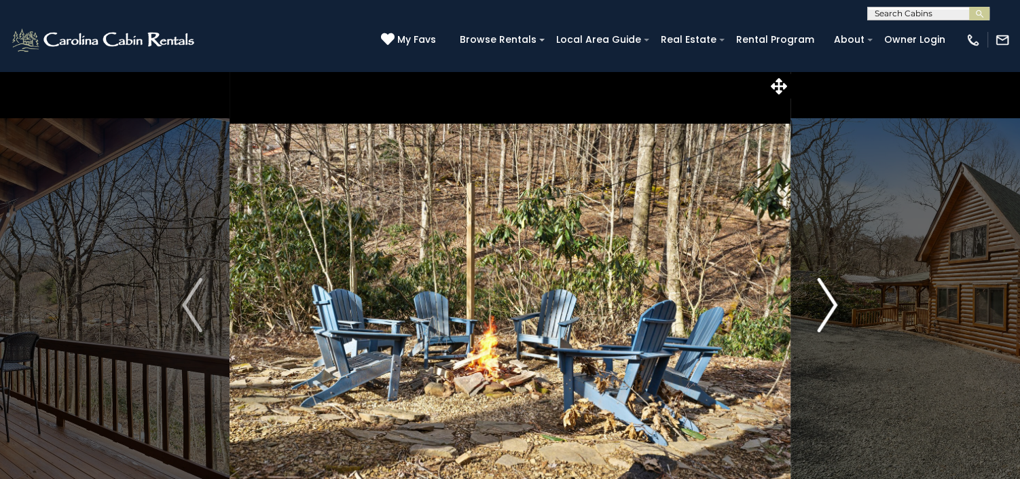
click at [826, 297] on img "Next" at bounding box center [828, 305] width 20 height 54
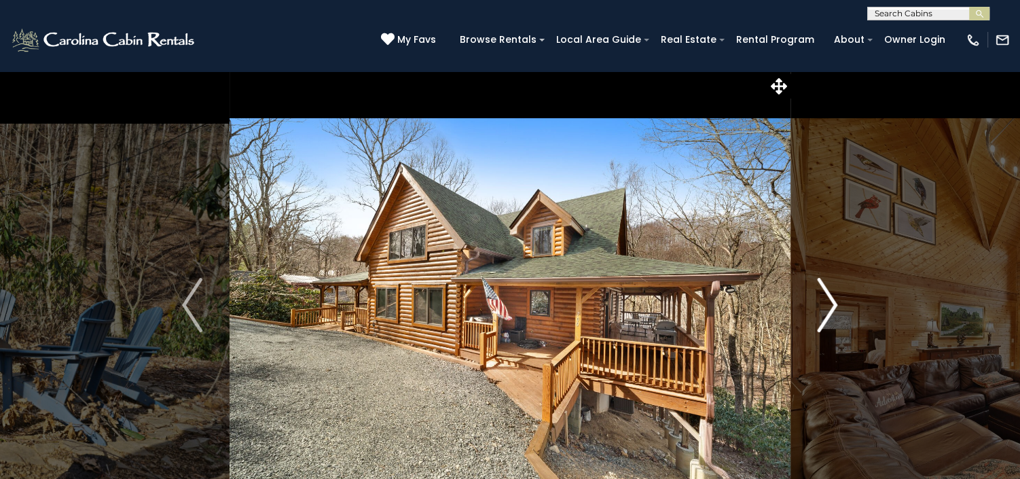
click at [826, 297] on img "Next" at bounding box center [828, 305] width 20 height 54
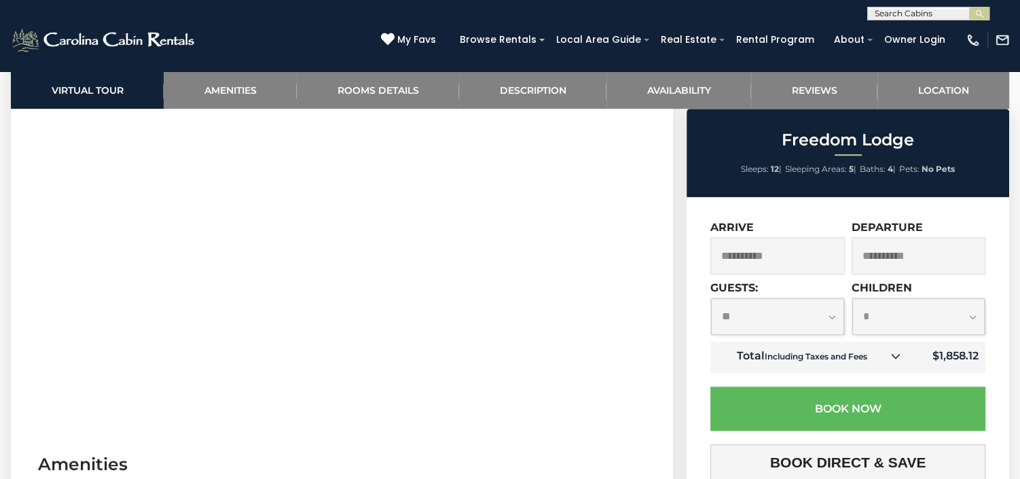
scroll to position [678, 0]
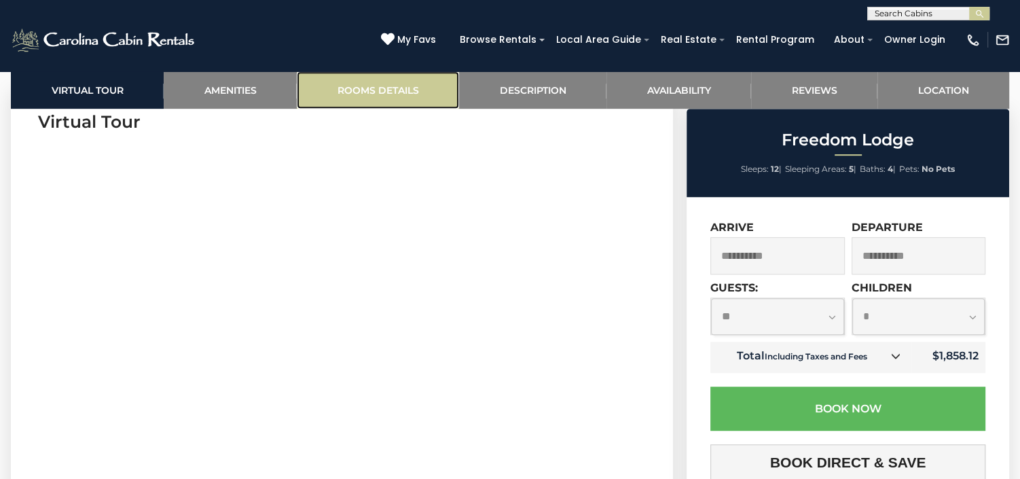
click at [407, 84] on link "Rooms Details" at bounding box center [378, 89] width 162 height 37
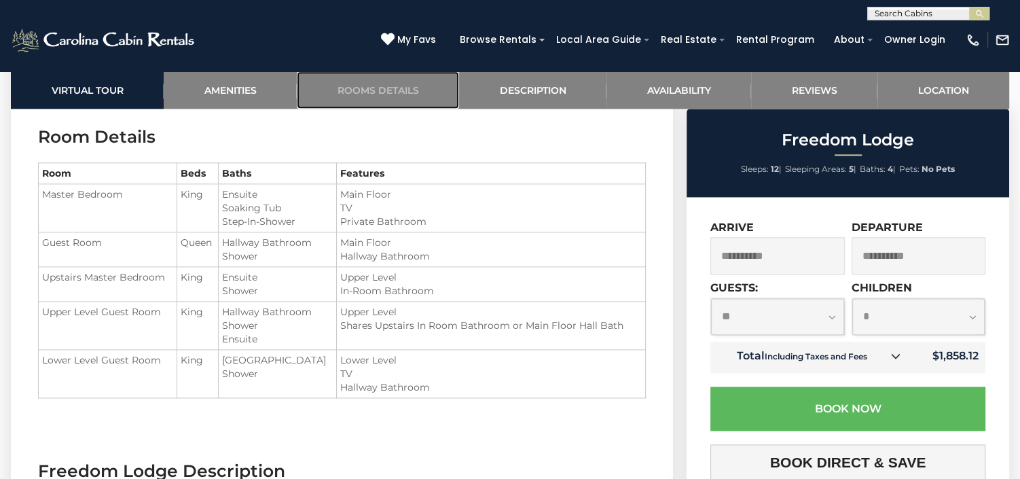
scroll to position [1619, 0]
